Goal: Navigation & Orientation: Find specific page/section

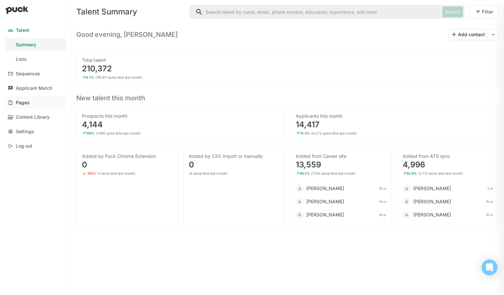
click at [29, 99] on link "Pages" at bounding box center [35, 102] width 60 height 13
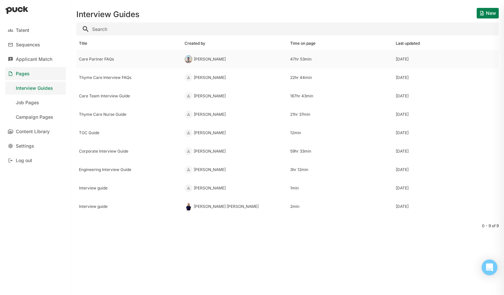
click at [116, 59] on div "Care Partner FAQs" at bounding box center [129, 59] width 100 height 5
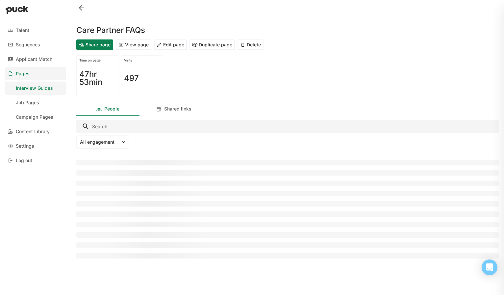
click at [141, 45] on button "View page" at bounding box center [134, 44] width 36 height 11
